Goal: Task Accomplishment & Management: Use online tool/utility

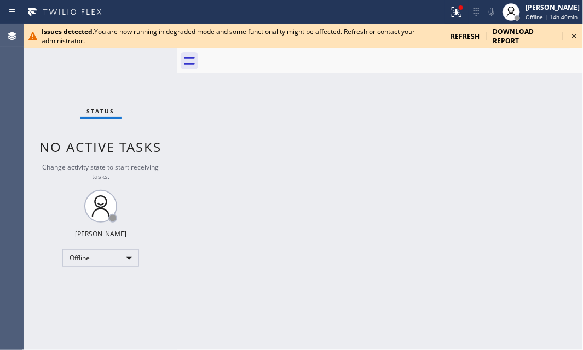
drag, startPoint x: 577, startPoint y: 36, endPoint x: 571, endPoint y: 82, distance: 46.4
click at [577, 36] on icon at bounding box center [573, 36] width 13 height 13
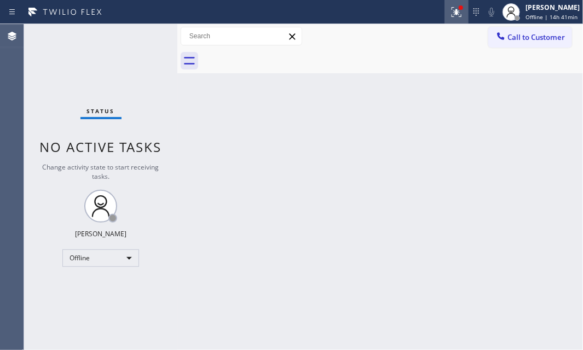
click at [448, 22] on button at bounding box center [456, 12] width 24 height 24
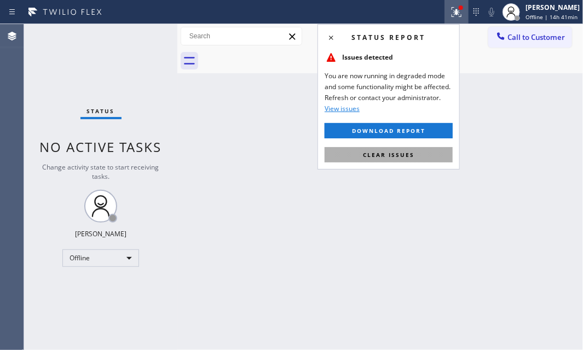
click at [409, 157] on span "Clear issues" at bounding box center [388, 155] width 51 height 8
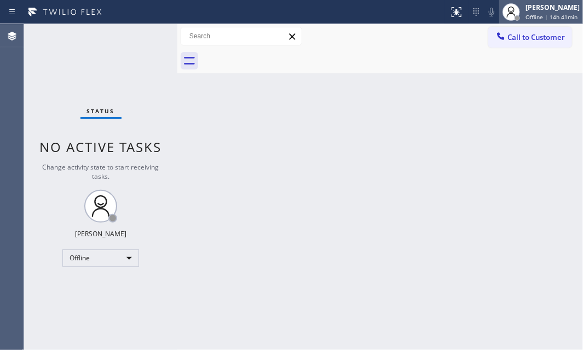
click at [531, 11] on div "[PERSON_NAME]" at bounding box center [552, 7] width 54 height 9
click at [312, 184] on div "Back to Dashboard Change Sender ID Customers Technicians Select a contact Outbo…" at bounding box center [379, 187] width 405 height 326
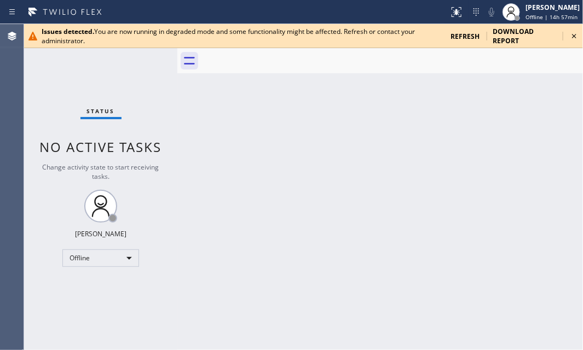
drag, startPoint x: 450, startPoint y: 24, endPoint x: 306, endPoint y: 127, distance: 177.7
click at [306, 127] on div "Back to Dashboard Change Sender ID Customers Technicians Select a contact Outbo…" at bounding box center [379, 187] width 405 height 326
click at [574, 38] on icon at bounding box center [573, 36] width 13 height 13
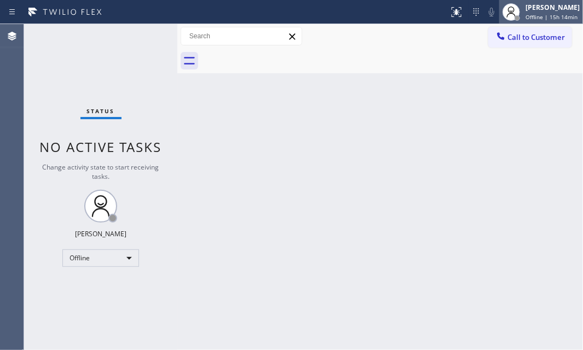
click at [528, 13] on span "Offline | 15h 14min" at bounding box center [551, 17] width 52 height 8
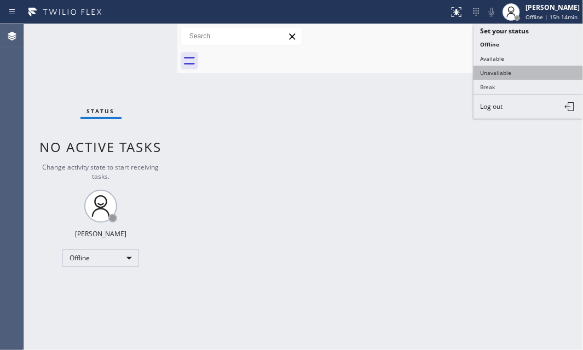
drag, startPoint x: 492, startPoint y: 71, endPoint x: 520, endPoint y: 64, distance: 28.7
click at [492, 70] on button "Unavailable" at bounding box center [527, 73] width 109 height 14
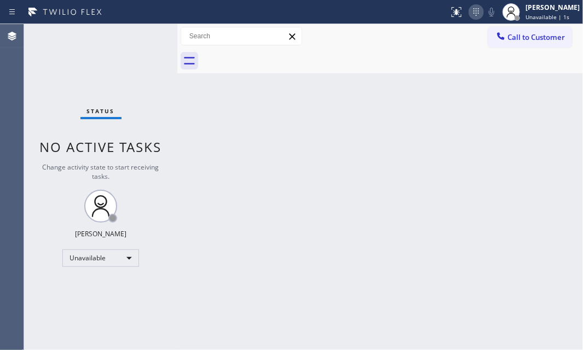
click at [473, 11] on icon at bounding box center [475, 12] width 5 height 8
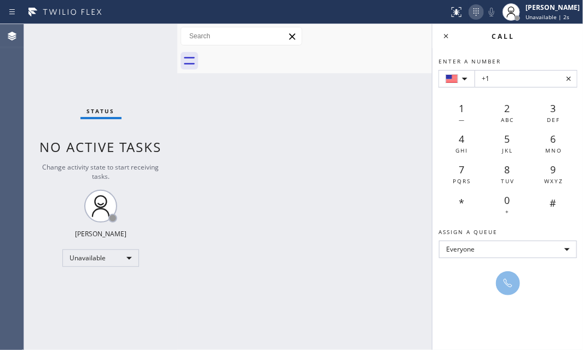
click at [473, 11] on icon at bounding box center [475, 12] width 5 height 8
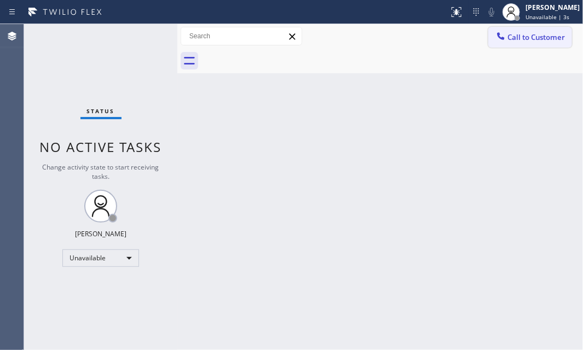
click at [541, 42] on button "Call to Customer" at bounding box center [530, 37] width 84 height 21
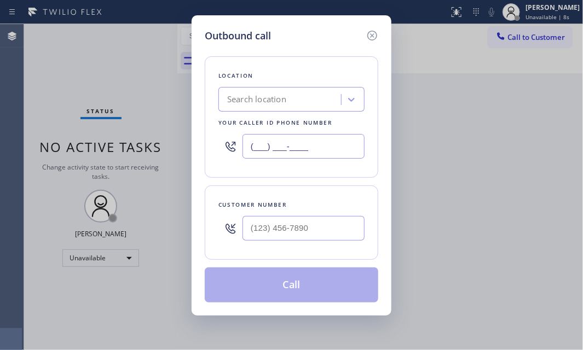
click at [328, 148] on input "(___) ___-____" at bounding box center [303, 146] width 122 height 25
paste input "760) 279-1212"
type input "[PHONE_NUMBER]"
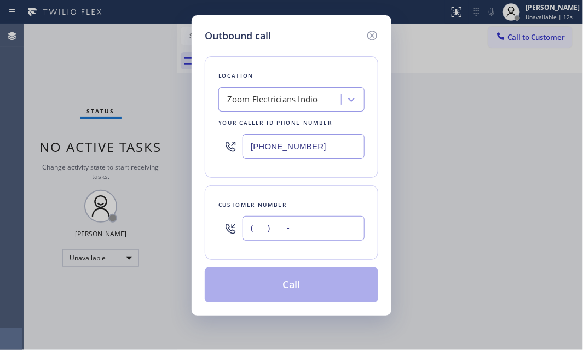
click at [286, 228] on input "(___) ___-____" at bounding box center [303, 228] width 122 height 25
paste input "682) 583-7991"
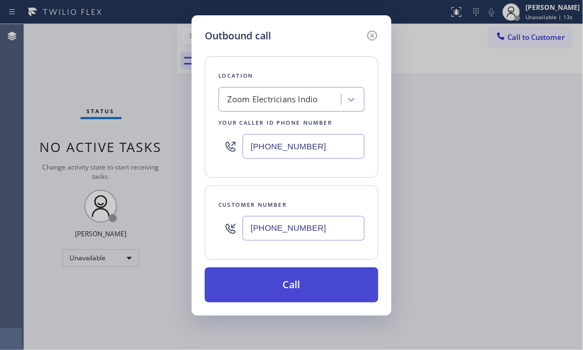
type input "[PHONE_NUMBER]"
click at [292, 280] on button "Call" at bounding box center [291, 285] width 173 height 35
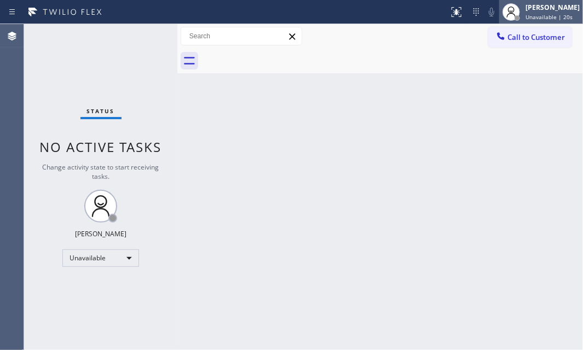
click at [535, 9] on div "[PERSON_NAME]" at bounding box center [552, 7] width 54 height 9
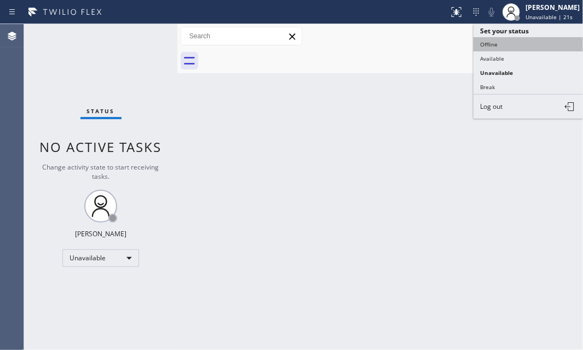
click at [496, 45] on button "Offline" at bounding box center [527, 44] width 109 height 14
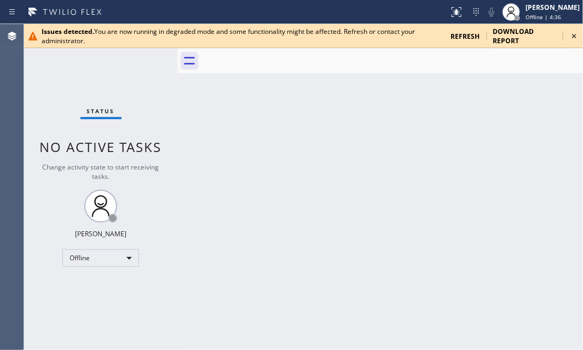
click at [576, 36] on icon at bounding box center [573, 36] width 13 height 13
click at [575, 37] on icon at bounding box center [573, 36] width 13 height 13
click at [572, 34] on icon at bounding box center [573, 36] width 13 height 13
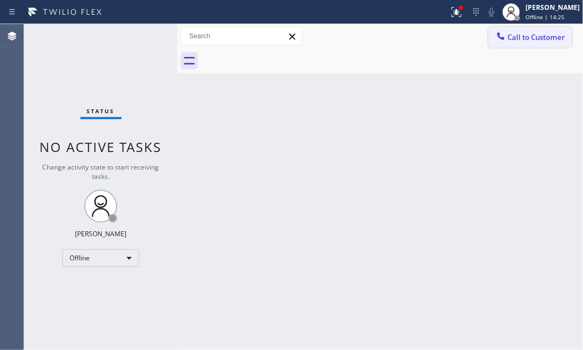
click at [536, 39] on span "Call to Customer" at bounding box center [535, 37] width 57 height 10
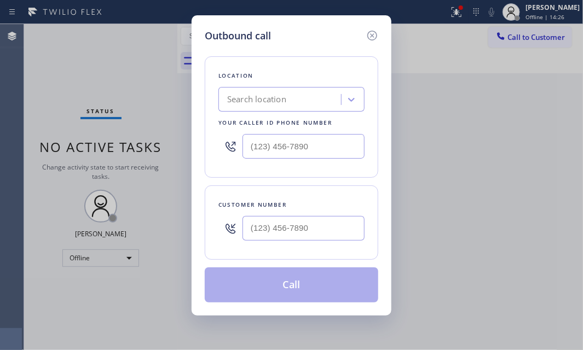
drag, startPoint x: 119, startPoint y: 54, endPoint x: 109, endPoint y: 24, distance: 31.1
click at [115, 38] on div "Outbound call Location Search location Your caller id phone number Customer num…" at bounding box center [291, 175] width 583 height 350
click at [369, 36] on icon at bounding box center [372, 35] width 13 height 13
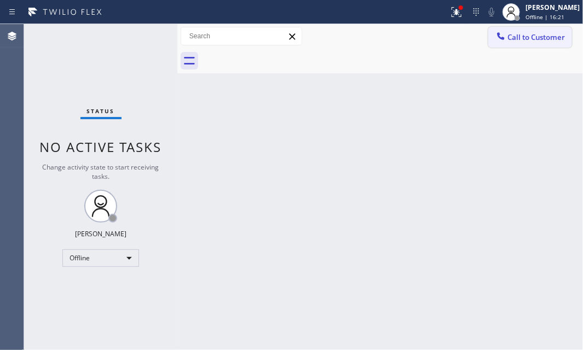
click at [531, 43] on button "Call to Customer" at bounding box center [530, 37] width 84 height 21
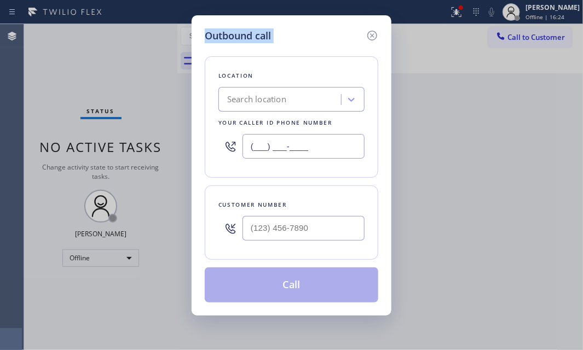
click at [324, 142] on input "(___) ___-____" at bounding box center [303, 146] width 122 height 25
paste input "786) 463-0442"
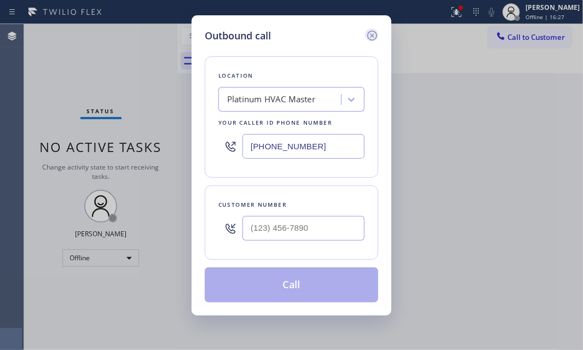
type input "[PHONE_NUMBER]"
drag, startPoint x: 374, startPoint y: 34, endPoint x: 392, endPoint y: 36, distance: 18.1
click at [381, 34] on div "Outbound call Location Platinum HVAC Master Your caller id phone number [PHONE_…" at bounding box center [292, 165] width 200 height 300
click at [372, 35] on icon at bounding box center [372, 36] width 10 height 10
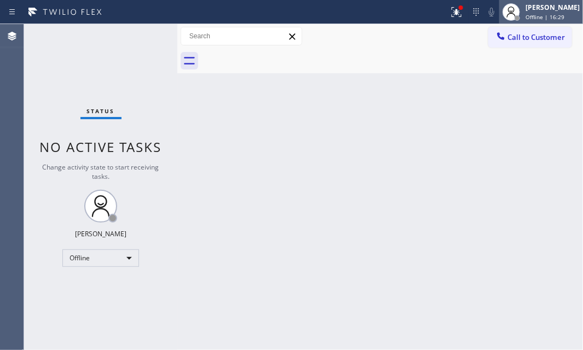
type input "[PHONE_NUMBER]"
click at [525, 14] on span "Offline | 16:29" at bounding box center [544, 17] width 39 height 8
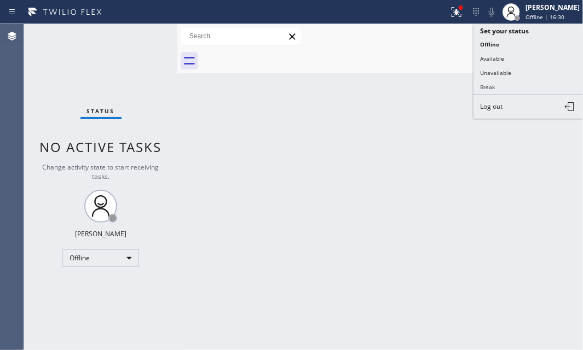
drag, startPoint x: 499, startPoint y: 69, endPoint x: 567, endPoint y: 69, distance: 68.4
click at [503, 69] on button "Unavailable" at bounding box center [527, 73] width 109 height 14
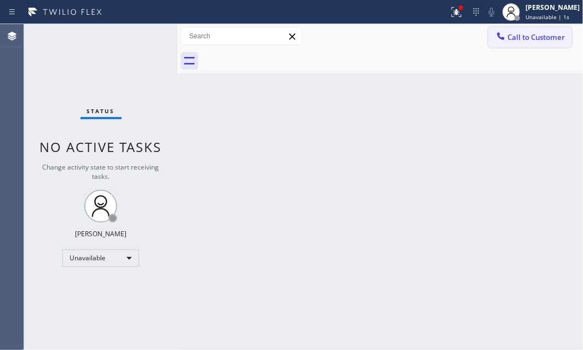
click at [541, 44] on button "Call to Customer" at bounding box center [530, 37] width 84 height 21
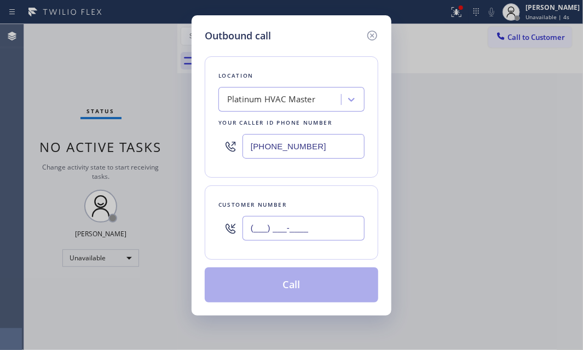
click at [294, 234] on input "(___) ___-____" at bounding box center [303, 228] width 122 height 25
paste input "571) 237-4847"
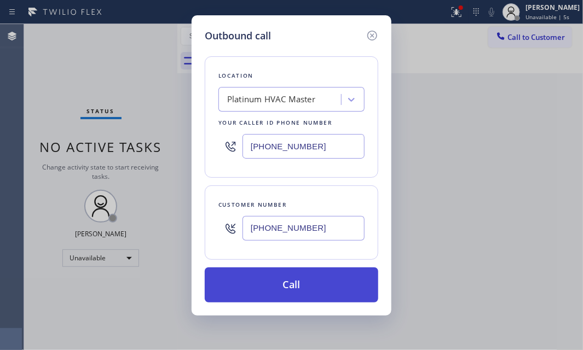
type input "[PHONE_NUMBER]"
click at [291, 276] on button "Call" at bounding box center [291, 285] width 173 height 35
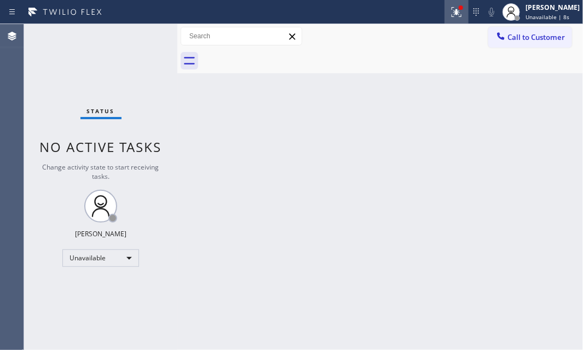
click at [451, 16] on icon at bounding box center [456, 12] width 10 height 10
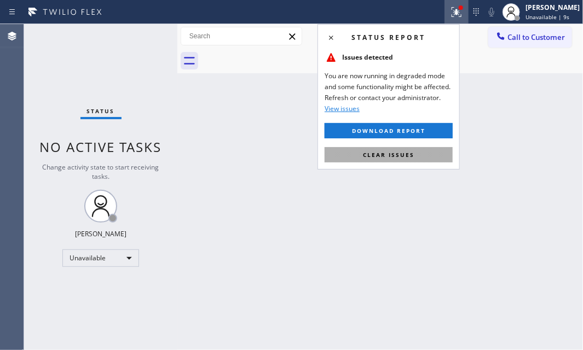
click at [393, 152] on span "Clear issues" at bounding box center [388, 155] width 51 height 8
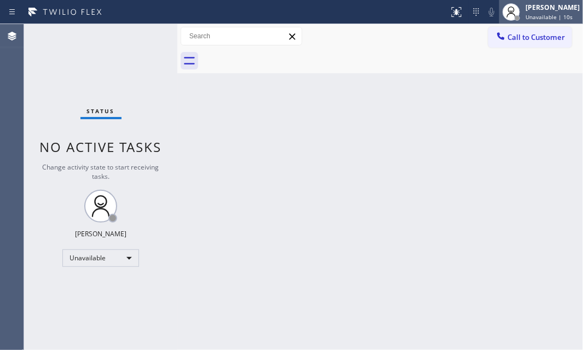
click at [525, 11] on div "[PERSON_NAME]" at bounding box center [552, 7] width 54 height 9
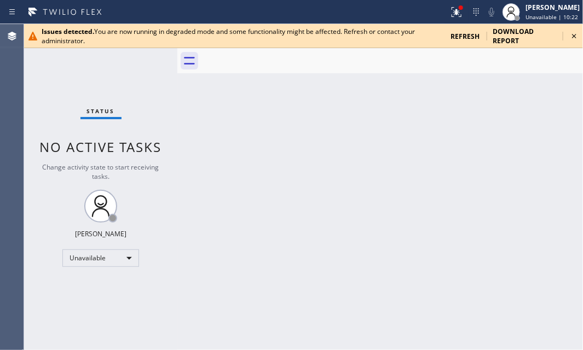
click at [570, 34] on icon at bounding box center [573, 36] width 13 height 13
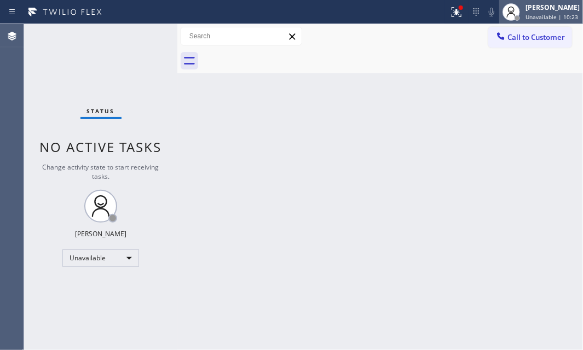
click at [529, 13] on span "Unavailable | 10:23" at bounding box center [551, 17] width 53 height 8
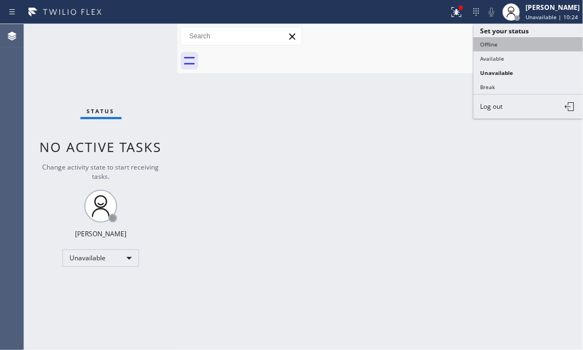
click at [509, 45] on button "Offline" at bounding box center [527, 44] width 109 height 14
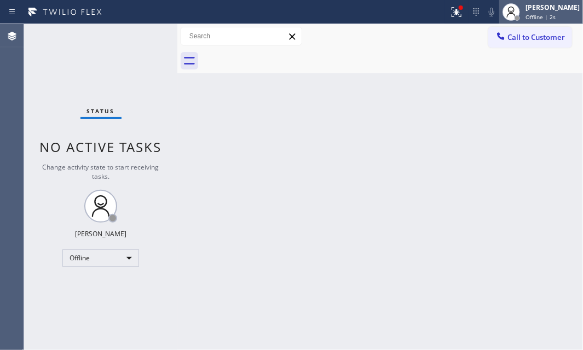
click at [508, 11] on icon at bounding box center [511, 11] width 13 height 13
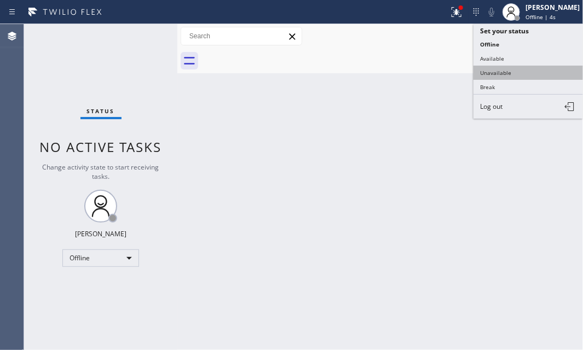
click at [521, 71] on button "Unavailable" at bounding box center [527, 73] width 109 height 14
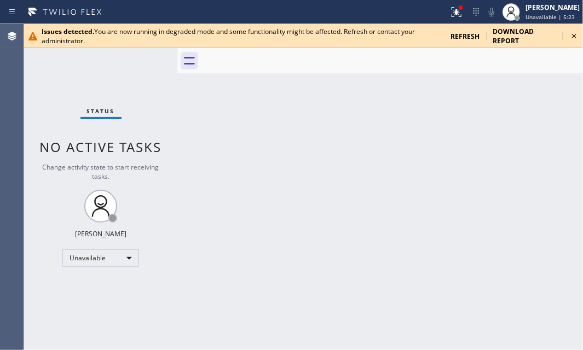
click at [573, 37] on icon at bounding box center [574, 36] width 4 height 4
click at [572, 36] on icon at bounding box center [573, 36] width 13 height 13
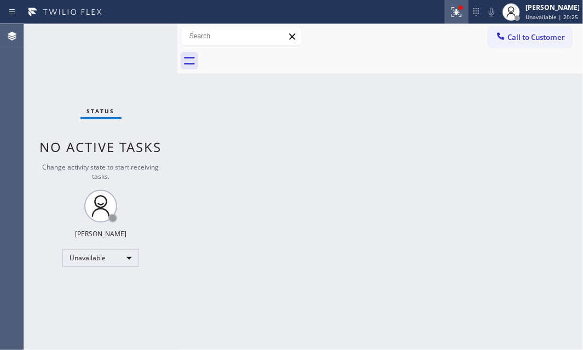
click at [451, 11] on icon at bounding box center [454, 11] width 7 height 8
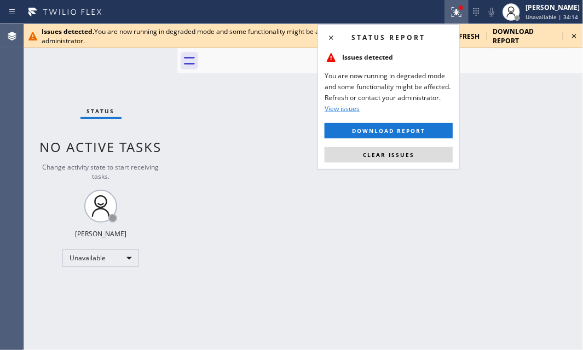
click at [451, 14] on icon at bounding box center [454, 11] width 7 height 8
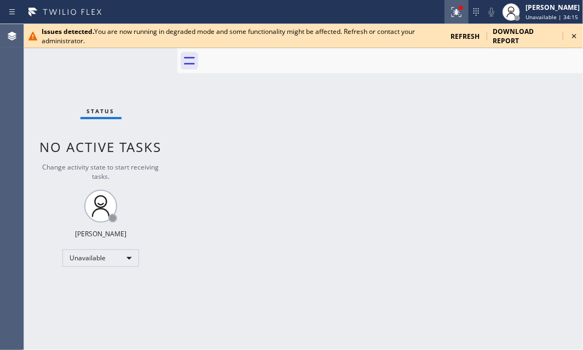
drag, startPoint x: 444, startPoint y: 13, endPoint x: 441, endPoint y: 42, distance: 29.1
click at [450, 13] on icon at bounding box center [456, 11] width 13 height 13
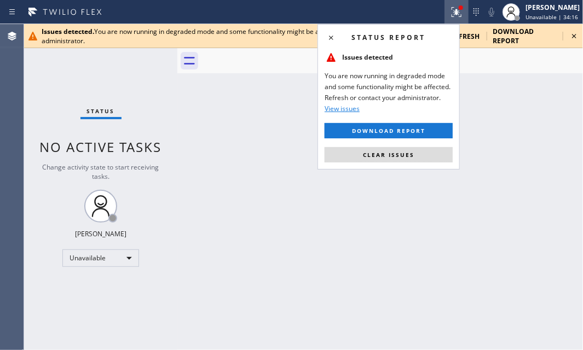
drag, startPoint x: 394, startPoint y: 153, endPoint x: 502, endPoint y: 107, distance: 117.2
click at [399, 152] on span "Clear issues" at bounding box center [388, 155] width 51 height 8
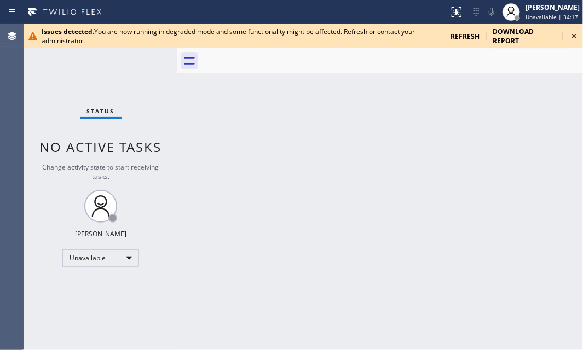
click at [569, 37] on icon at bounding box center [573, 36] width 13 height 13
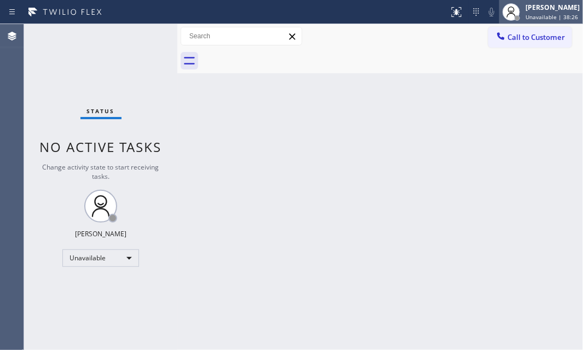
click at [536, 10] on div "[PERSON_NAME]" at bounding box center [552, 7] width 54 height 9
click at [525, 10] on div "[PERSON_NAME]" at bounding box center [552, 7] width 54 height 9
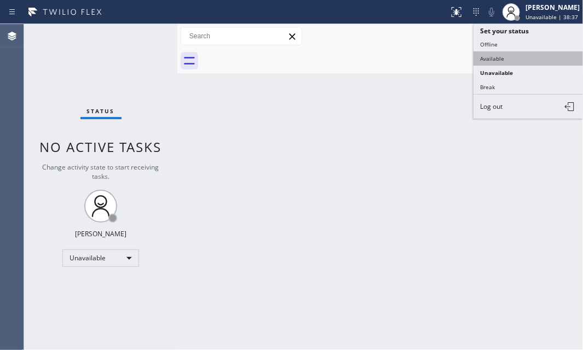
click at [509, 57] on button "Available" at bounding box center [527, 58] width 109 height 14
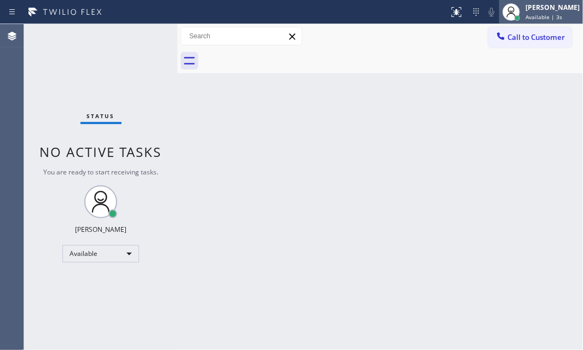
click at [526, 15] on span "Available | 3s" at bounding box center [543, 17] width 37 height 8
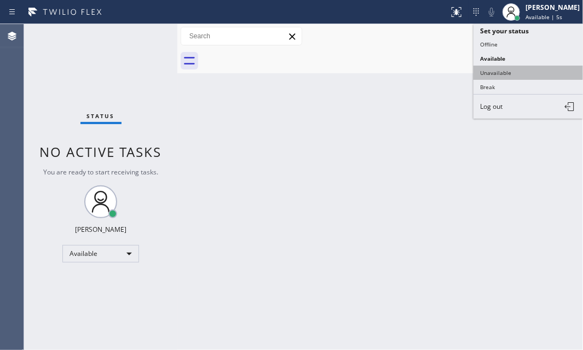
click at [497, 74] on button "Unavailable" at bounding box center [527, 73] width 109 height 14
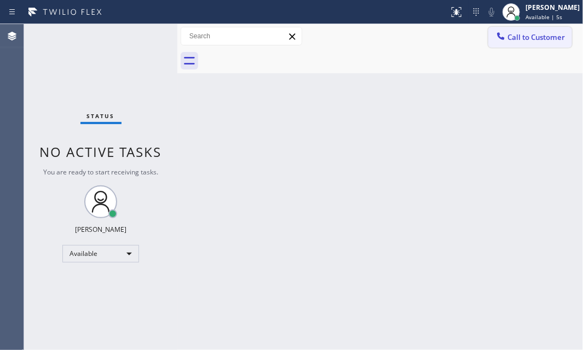
click at [534, 31] on button "Call to Customer" at bounding box center [530, 37] width 84 height 21
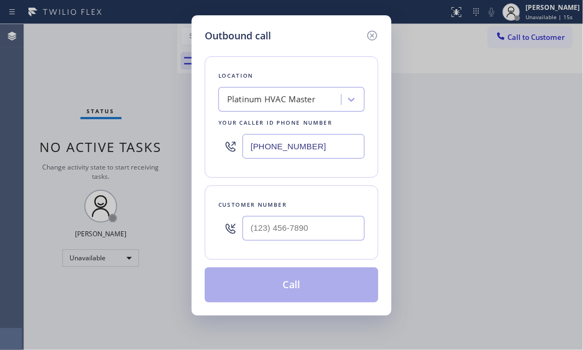
click at [316, 144] on input "[PHONE_NUMBER]" at bounding box center [303, 146] width 122 height 25
paste input "760"
click at [331, 148] on input "[PHONE_NUMBER]" at bounding box center [303, 146] width 122 height 25
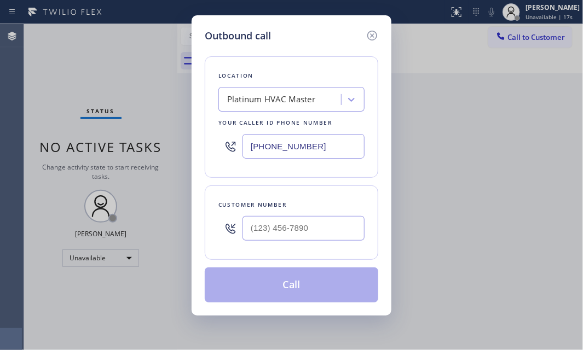
click at [331, 148] on input "[PHONE_NUMBER]" at bounding box center [303, 146] width 122 height 25
paste input "60) 279-121"
type input "[PHONE_NUMBER]"
click at [288, 222] on input "(___) ___-____" at bounding box center [303, 228] width 122 height 25
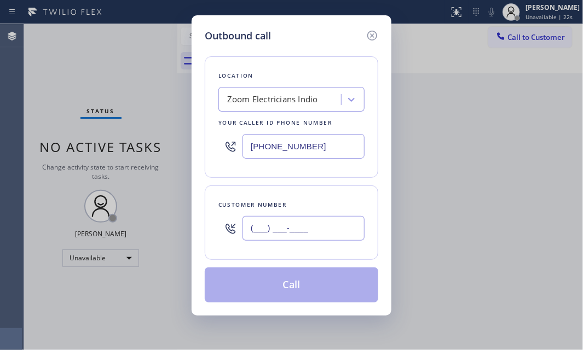
paste input "682) 583-7991"
type input "[PHONE_NUMBER]"
click at [280, 283] on button "Call" at bounding box center [291, 285] width 173 height 35
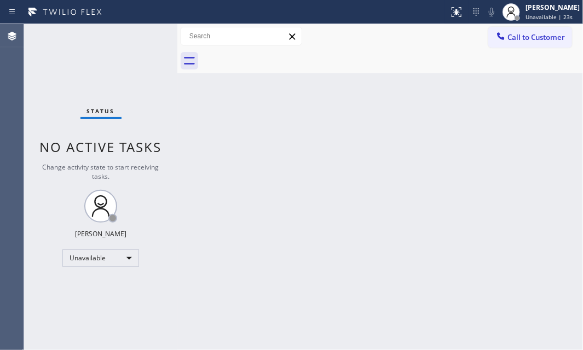
click at [281, 285] on div "Back to Dashboard Change Sender ID Customers Technicians Select a contact Outbo…" at bounding box center [379, 187] width 405 height 326
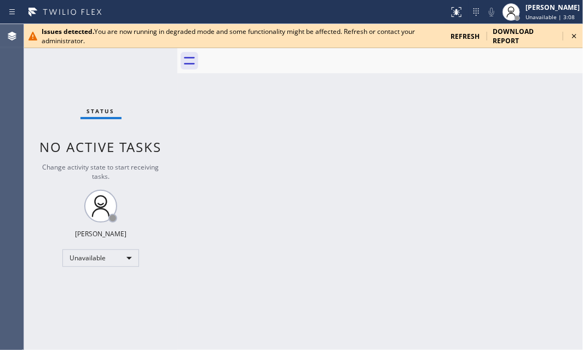
click at [570, 33] on icon at bounding box center [573, 36] width 13 height 13
click at [575, 35] on icon at bounding box center [574, 36] width 4 height 4
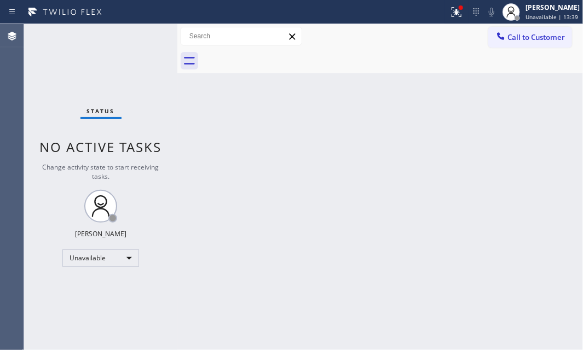
drag, startPoint x: 114, startPoint y: 57, endPoint x: 107, endPoint y: 60, distance: 8.3
click at [115, 56] on div "Status No active tasks Change activity state to start receiving tasks. [PERSON_…" at bounding box center [100, 187] width 153 height 326
click at [451, 16] on icon at bounding box center [456, 11] width 13 height 13
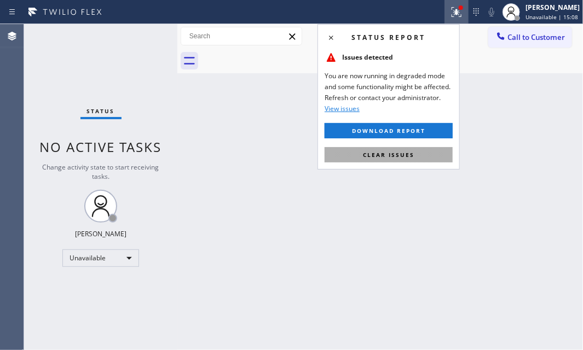
click at [374, 153] on span "Clear issues" at bounding box center [388, 155] width 51 height 8
